Goal: Task Accomplishment & Management: Manage account settings

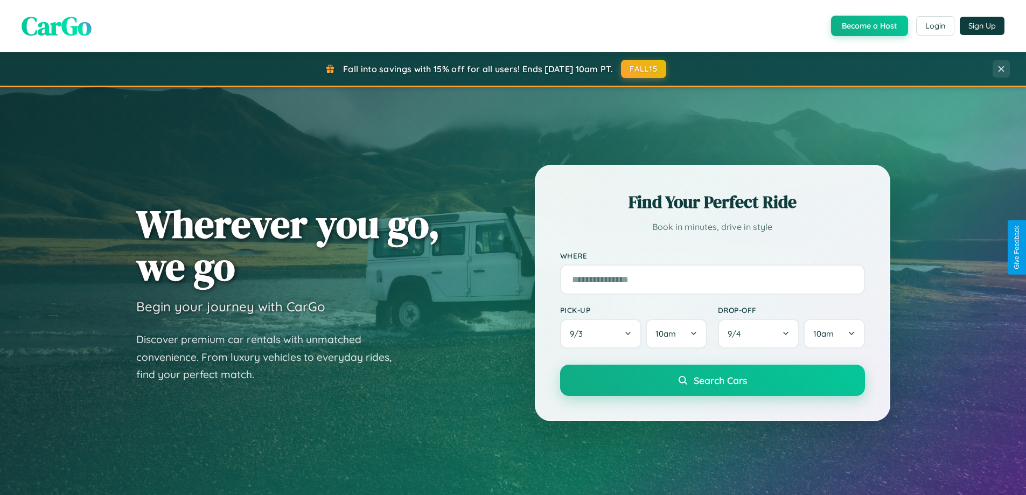
scroll to position [948, 0]
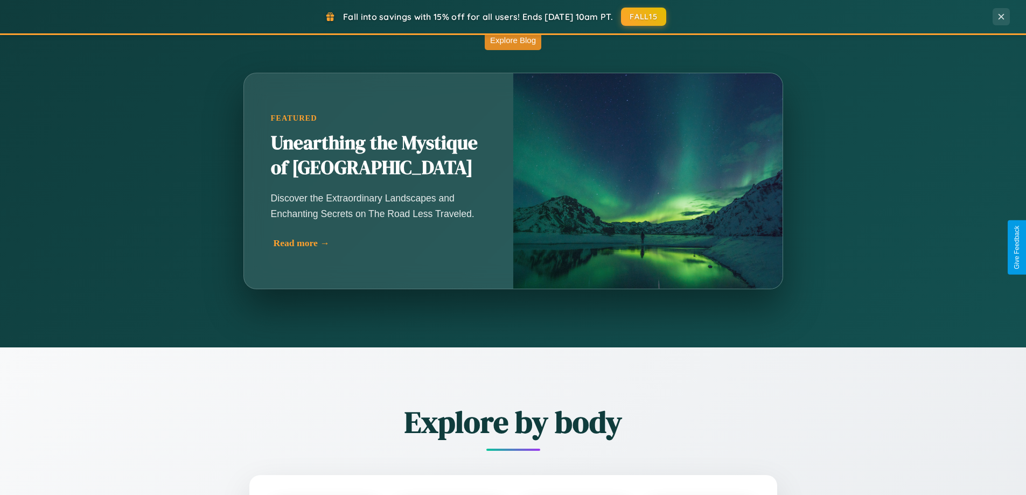
click at [380, 243] on div "Read more →" at bounding box center [381, 242] width 215 height 11
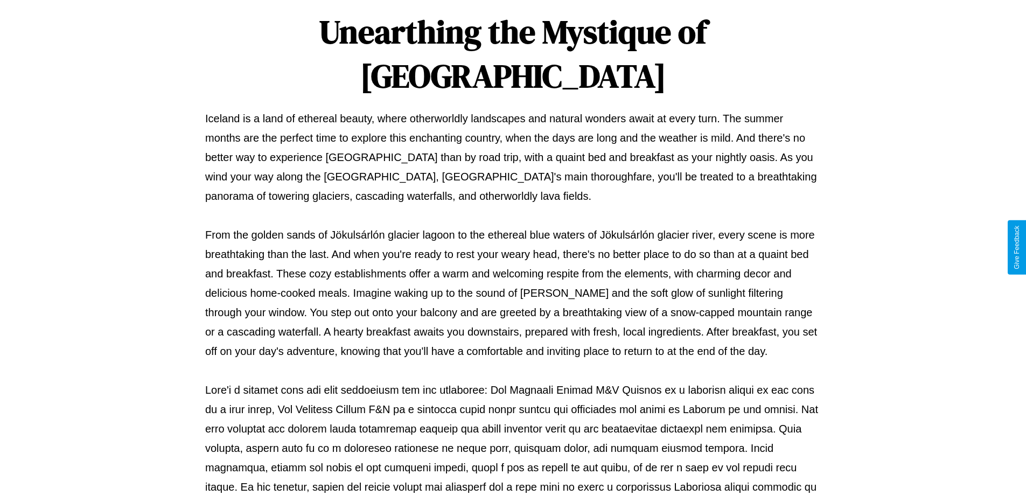
scroll to position [348, 0]
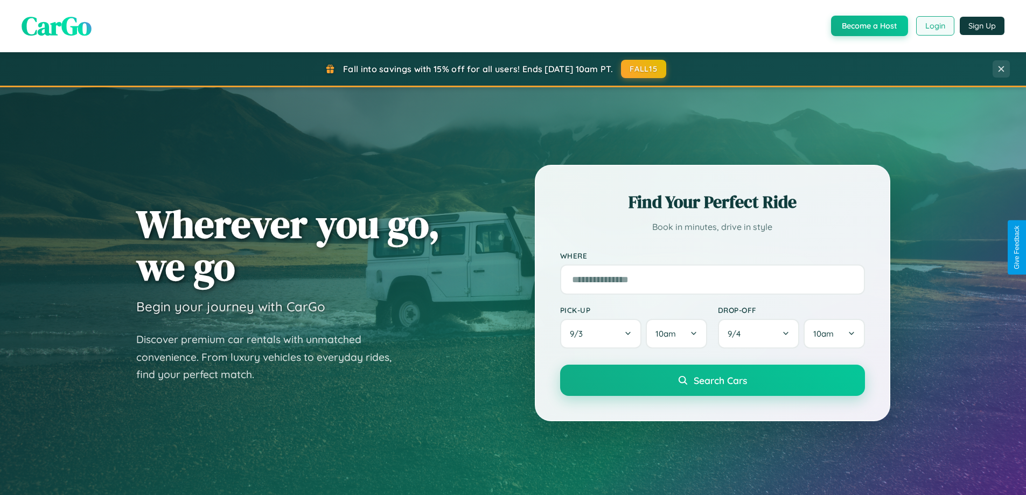
click at [934, 26] on button "Login" at bounding box center [935, 25] width 38 height 19
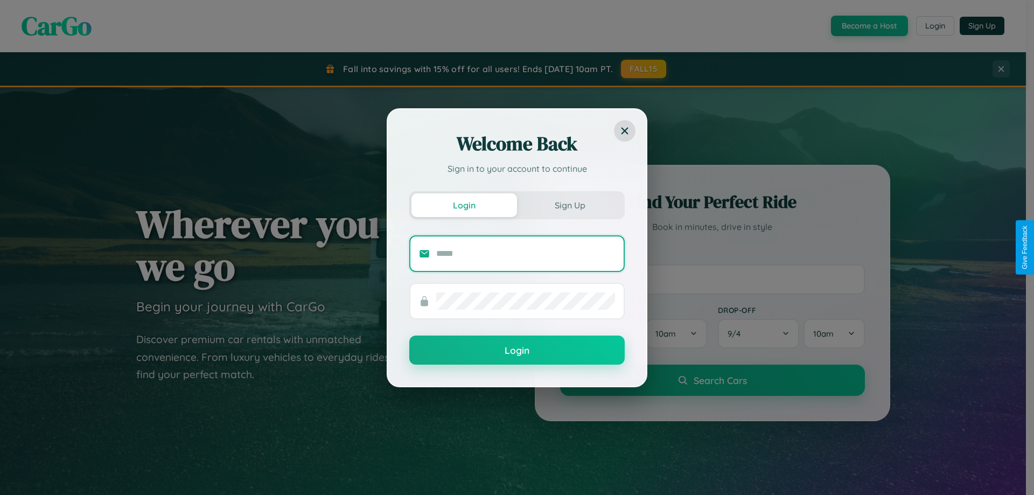
click at [526, 253] on input "text" at bounding box center [525, 253] width 179 height 17
type input "**********"
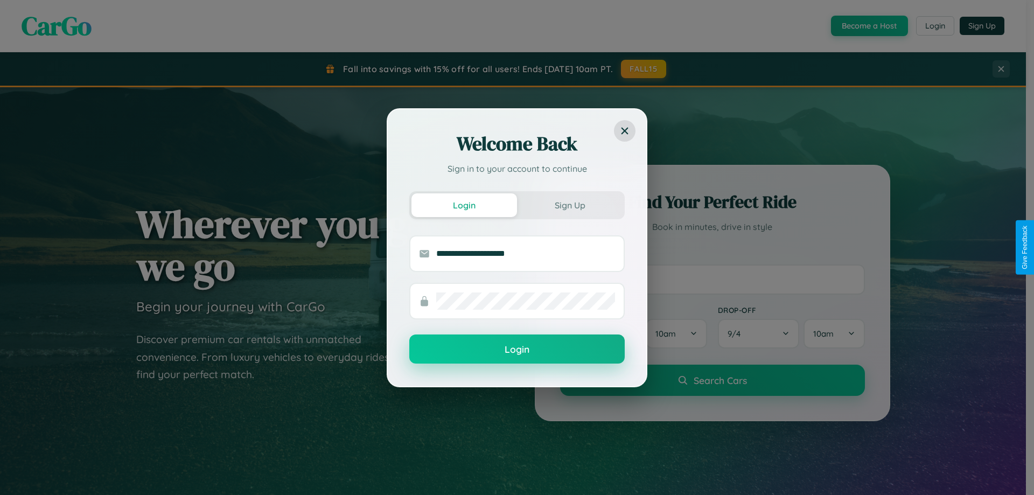
click at [517, 349] on button "Login" at bounding box center [516, 348] width 215 height 29
